Goal: Transaction & Acquisition: Purchase product/service

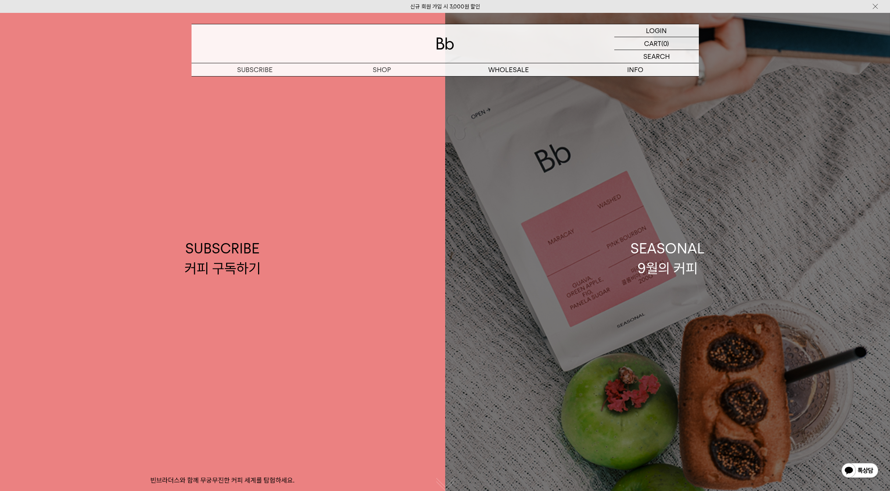
click at [666, 243] on div "SEASONAL 9월의 커피" at bounding box center [667, 258] width 74 height 39
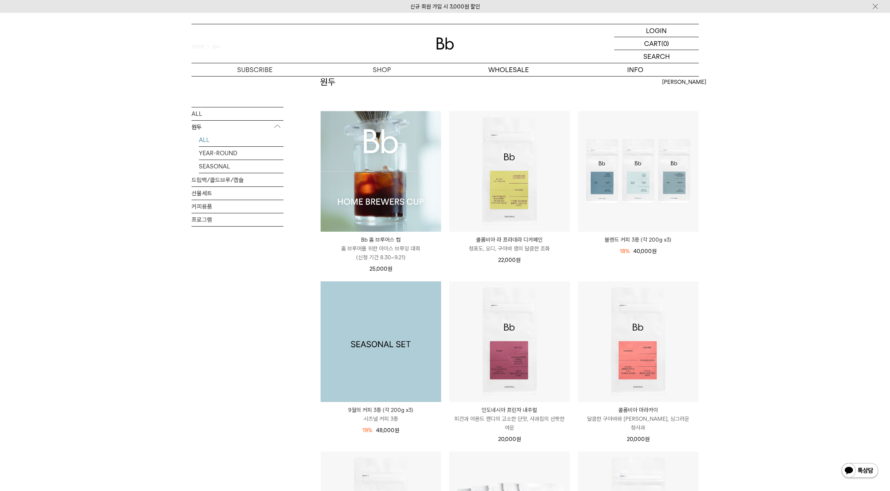
scroll to position [59, 0]
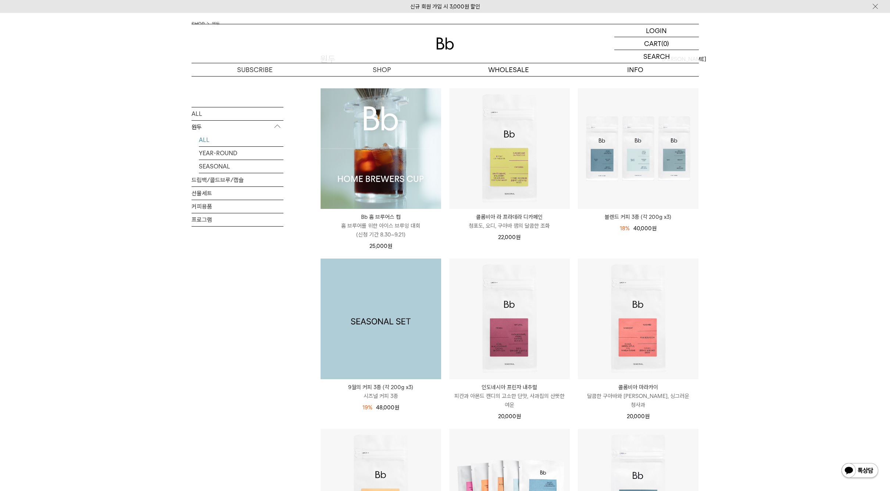
click at [402, 302] on img at bounding box center [381, 318] width 121 height 121
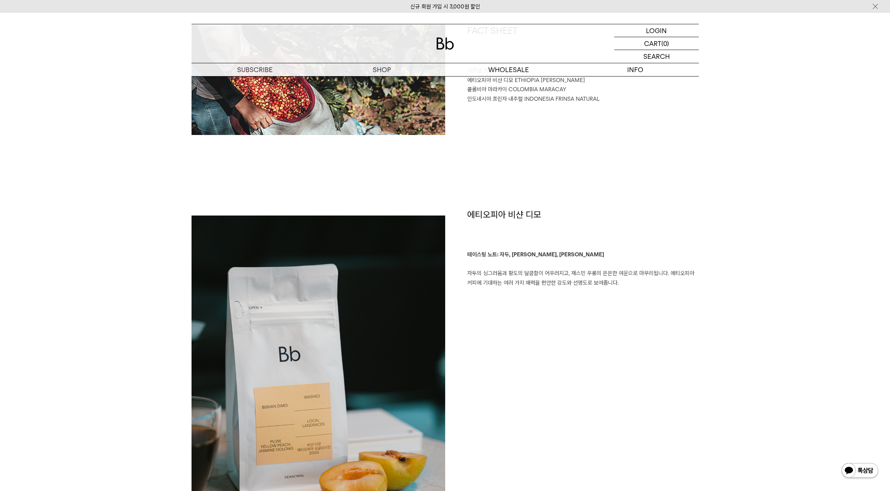
scroll to position [261, 0]
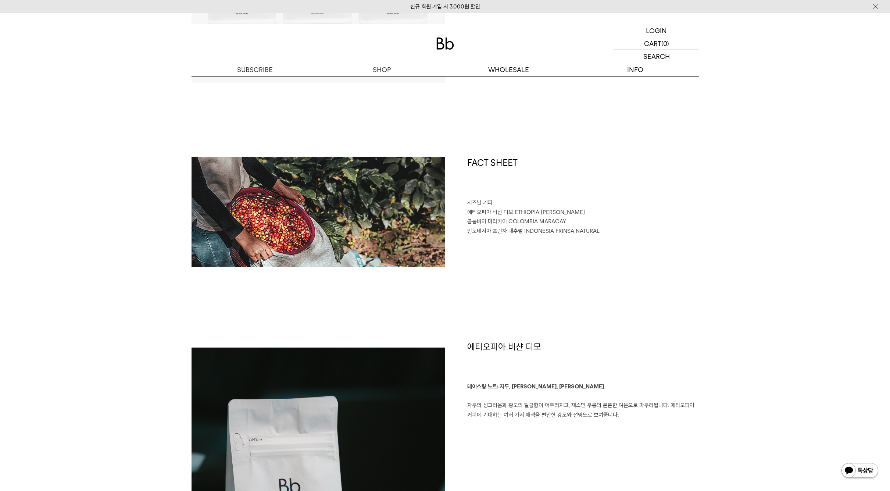
click at [706, 0] on div "신규 회원 가입 시 3,000원 할인" at bounding box center [445, 6] width 890 height 13
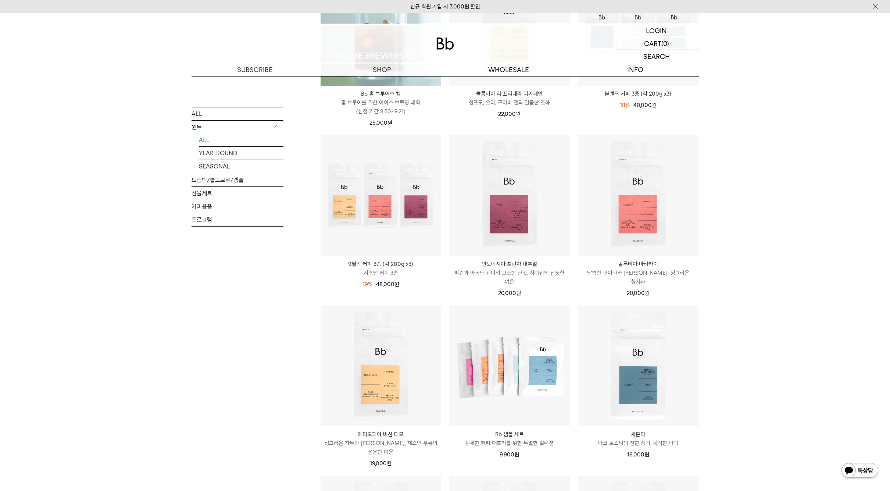
scroll to position [176, 0]
